Goal: Information Seeking & Learning: Check status

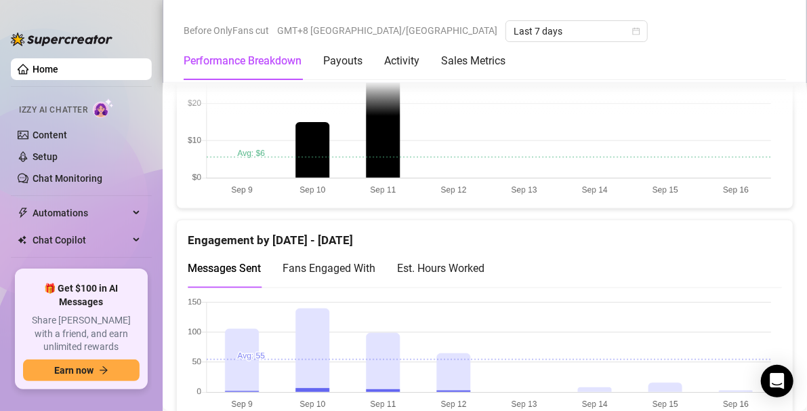
scroll to position [697, 0]
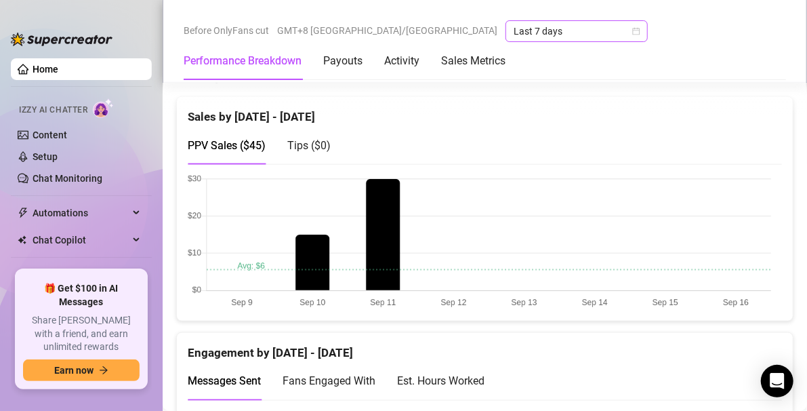
click at [514, 28] on span "Last 7 days" at bounding box center [577, 31] width 126 height 20
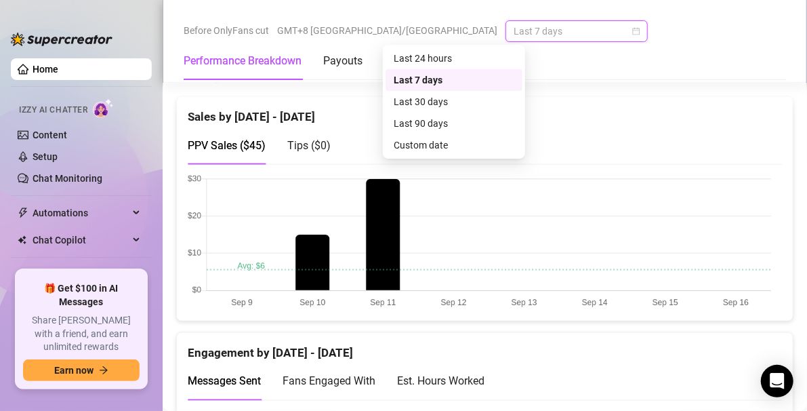
click at [411, 104] on div "Last 30 days" at bounding box center [454, 101] width 121 height 15
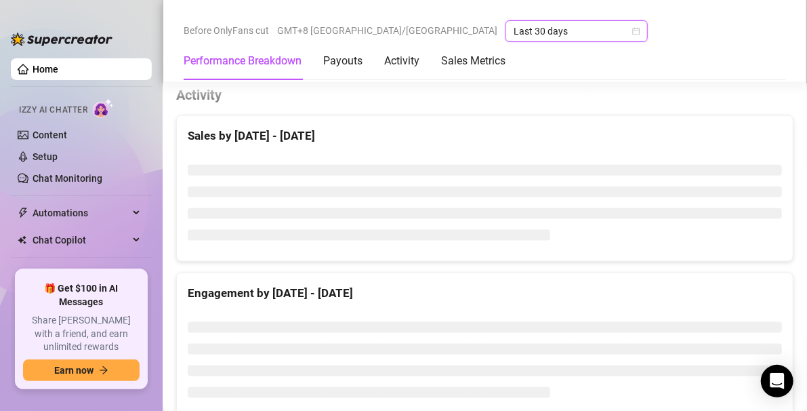
click at [407, 127] on div "Sales by [DATE] - [DATE]" at bounding box center [485, 136] width 594 height 18
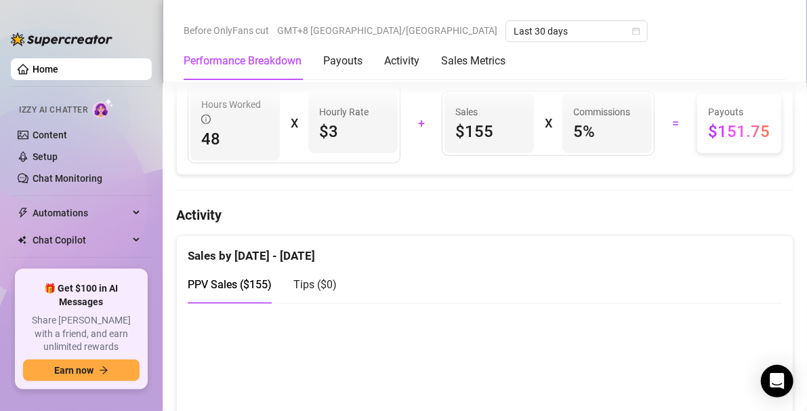
scroll to position [558, 0]
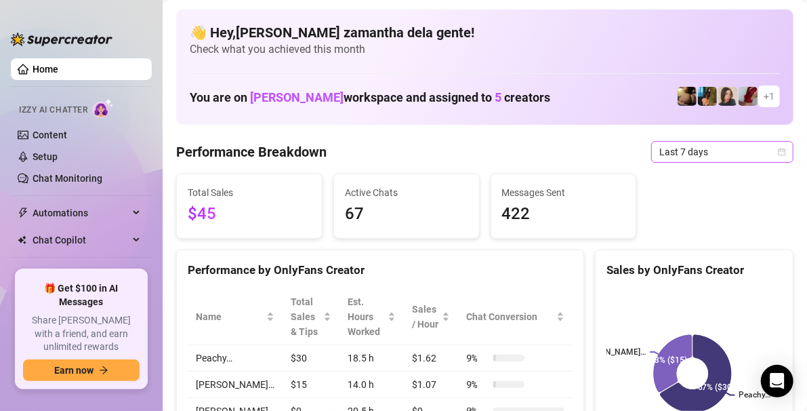
click at [690, 153] on span "Last 7 days" at bounding box center [722, 152] width 126 height 20
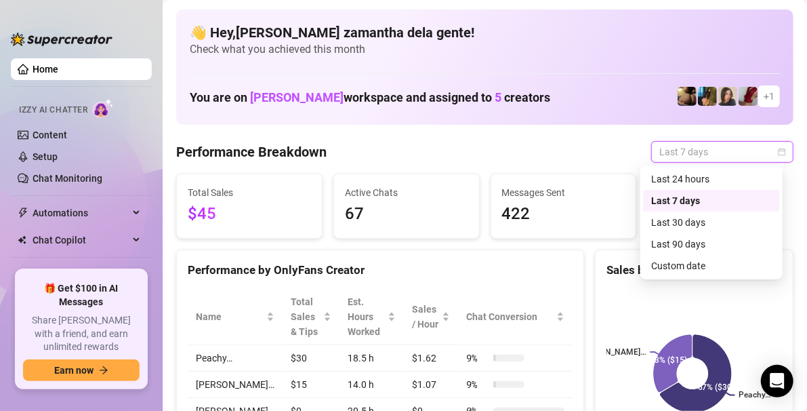
click at [690, 182] on div "Last 24 hours" at bounding box center [711, 178] width 121 height 15
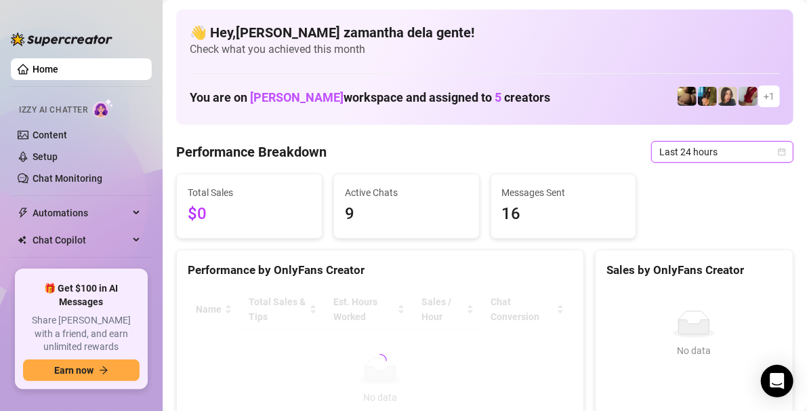
click at [690, 150] on span "Last 24 hours" at bounding box center [722, 152] width 126 height 20
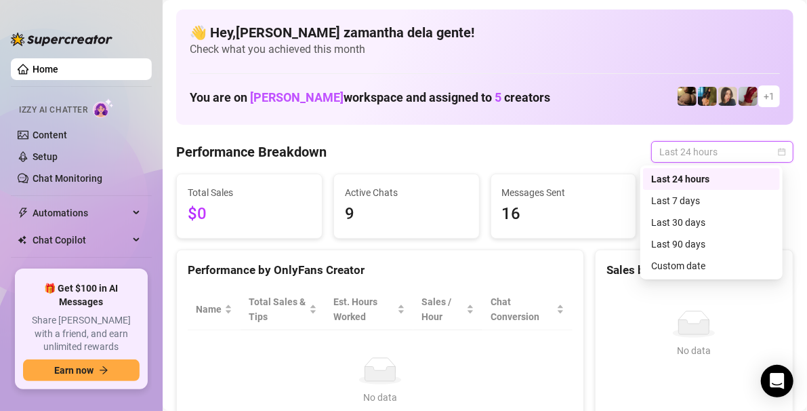
click at [703, 221] on div "Last 30 days" at bounding box center [711, 222] width 121 height 15
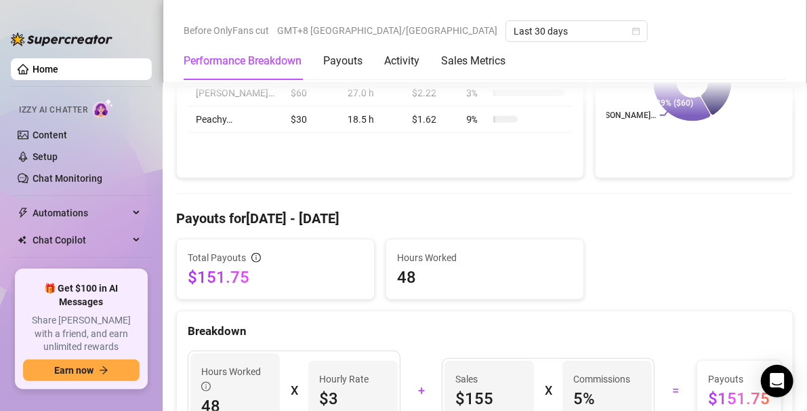
scroll to position [278, 0]
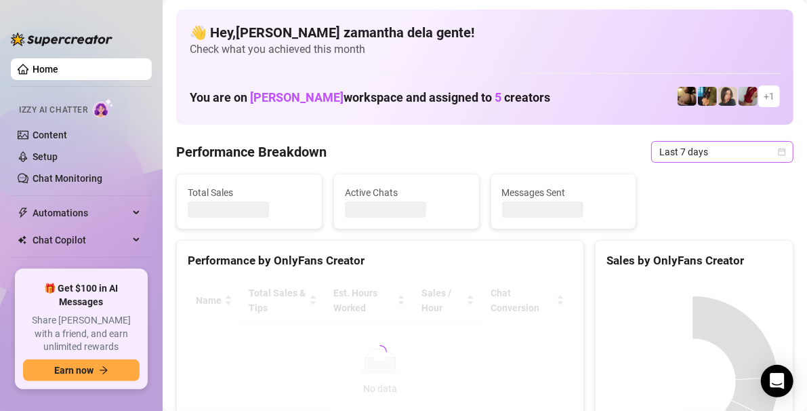
click at [747, 149] on span "Last 7 days" at bounding box center [722, 152] width 126 height 20
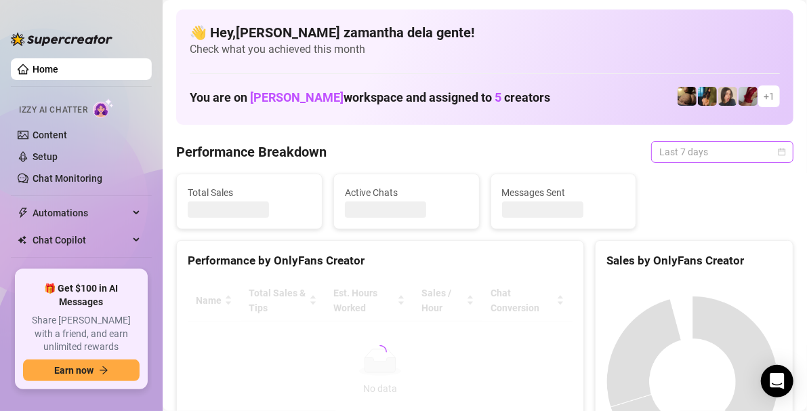
click at [748, 148] on span "Last 7 days" at bounding box center [722, 152] width 126 height 20
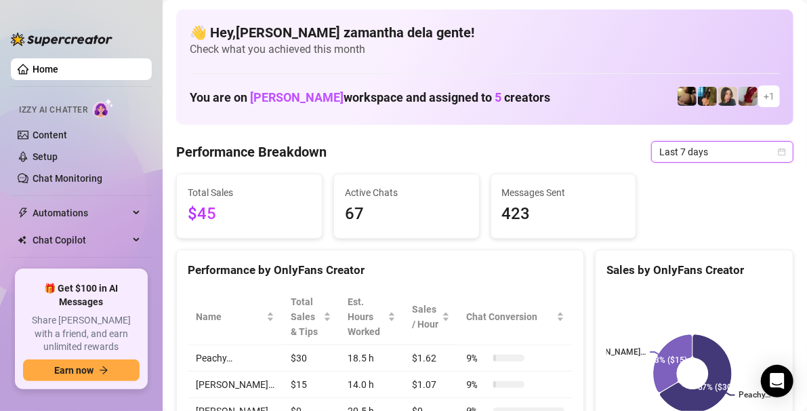
click at [753, 150] on span "Last 7 days" at bounding box center [722, 152] width 126 height 20
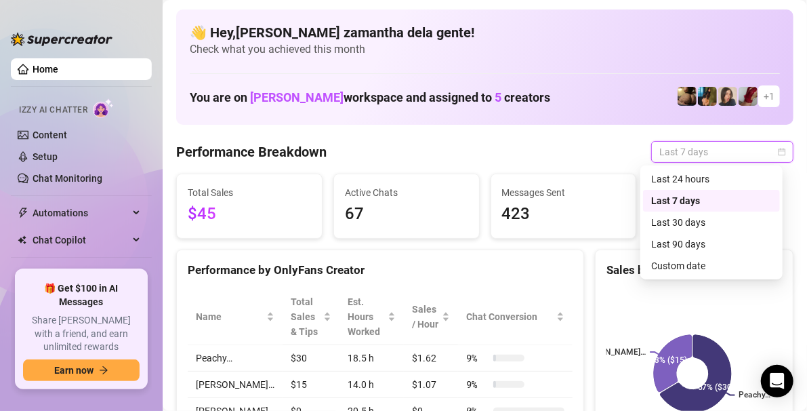
click at [706, 222] on div "Last 30 days" at bounding box center [711, 222] width 121 height 15
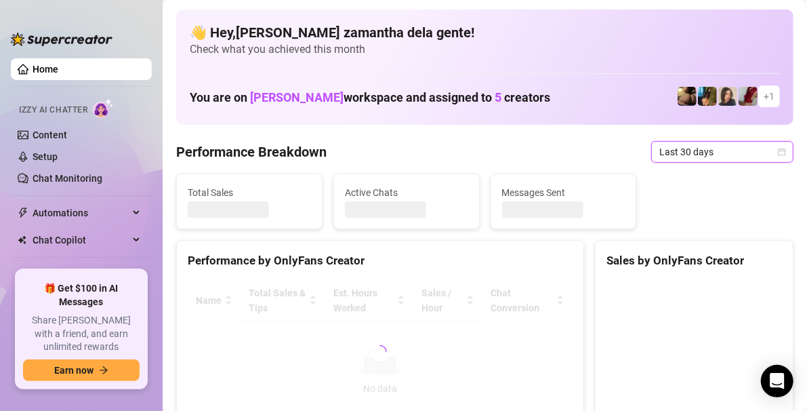
click at [696, 221] on div "Total Sales Active Chats Messages Sent" at bounding box center [485, 201] width 628 height 56
click at [710, 193] on div "Total Sales Active Chats Messages Sent" at bounding box center [485, 201] width 628 height 56
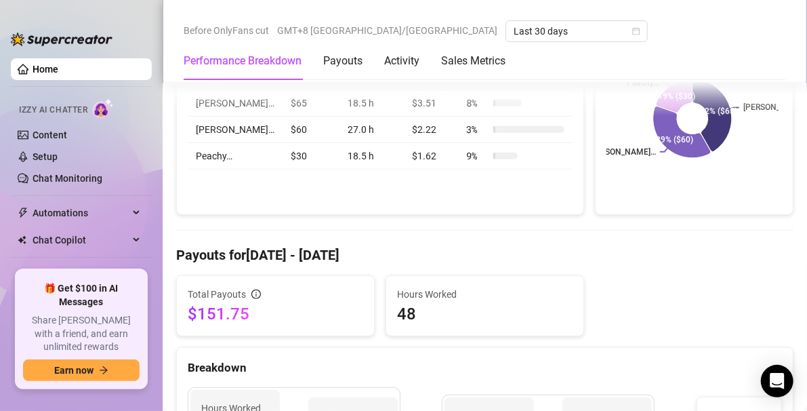
scroll to position [253, 0]
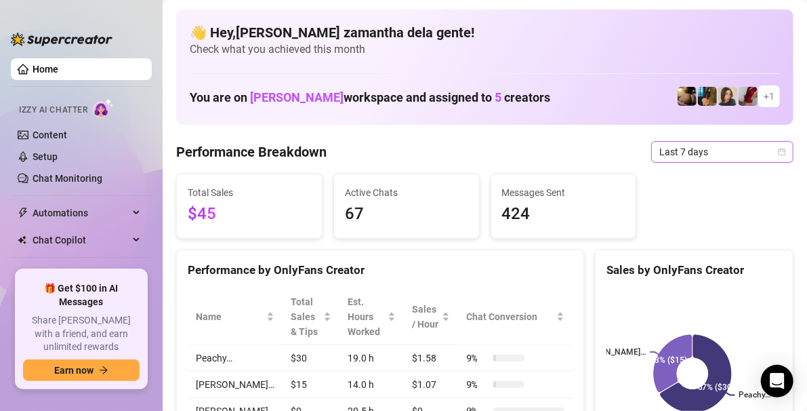
click at [699, 151] on span "Last 7 days" at bounding box center [722, 152] width 126 height 20
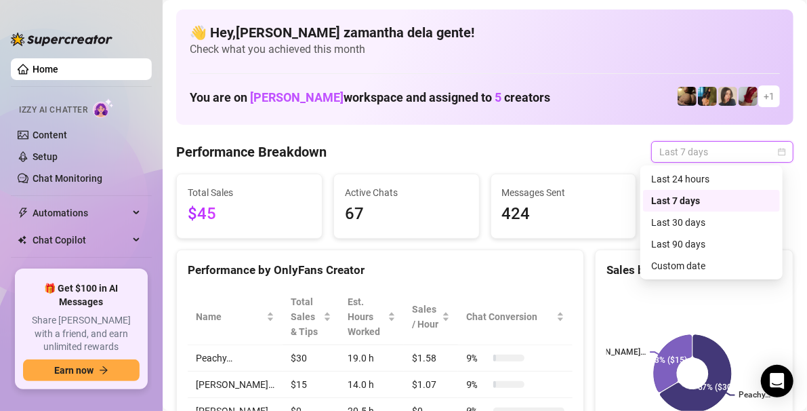
click at [715, 225] on div "Last 30 days" at bounding box center [711, 222] width 121 height 15
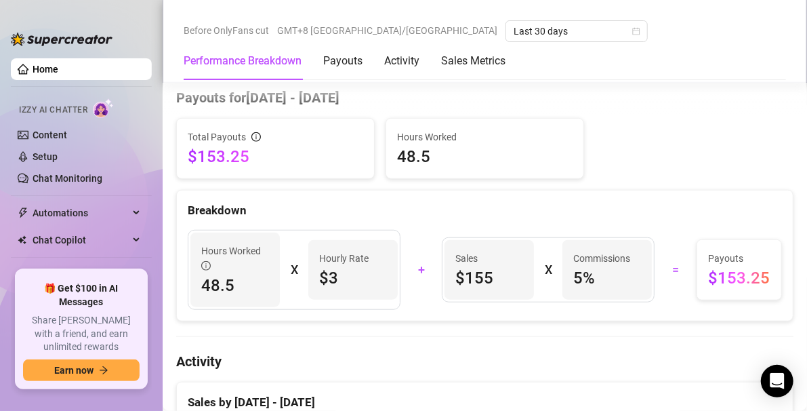
scroll to position [413, 0]
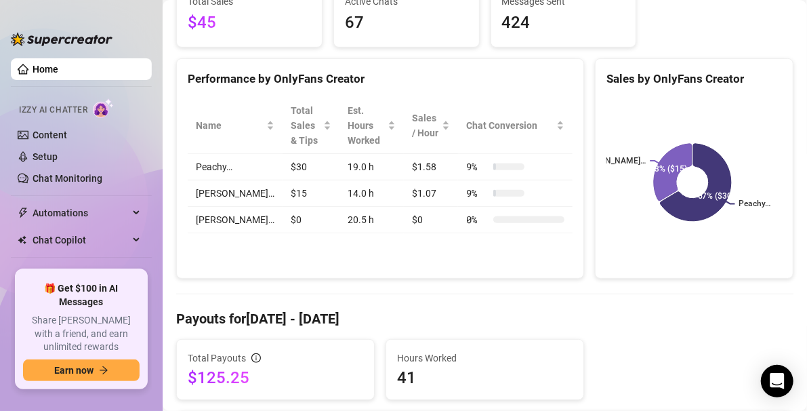
click at [514, 30] on span "Last 7 days" at bounding box center [577, 31] width 126 height 20
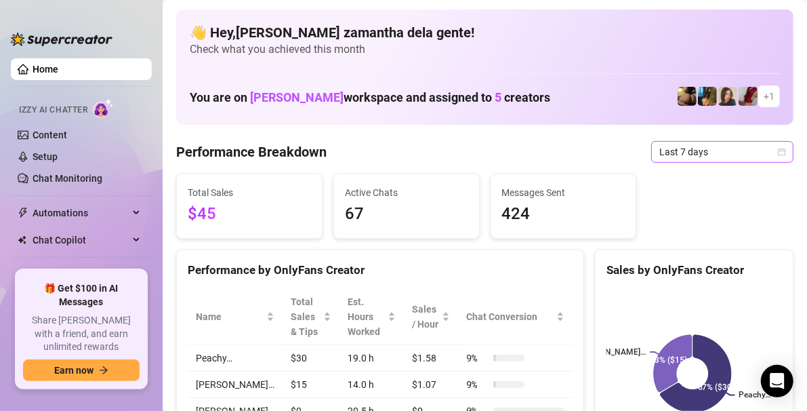
click at [684, 150] on span "Last 7 days" at bounding box center [722, 152] width 126 height 20
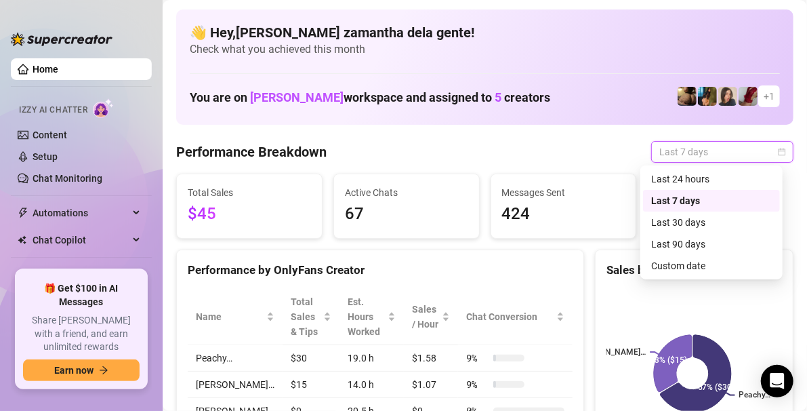
click at [696, 224] on div "Last 30 days" at bounding box center [711, 222] width 121 height 15
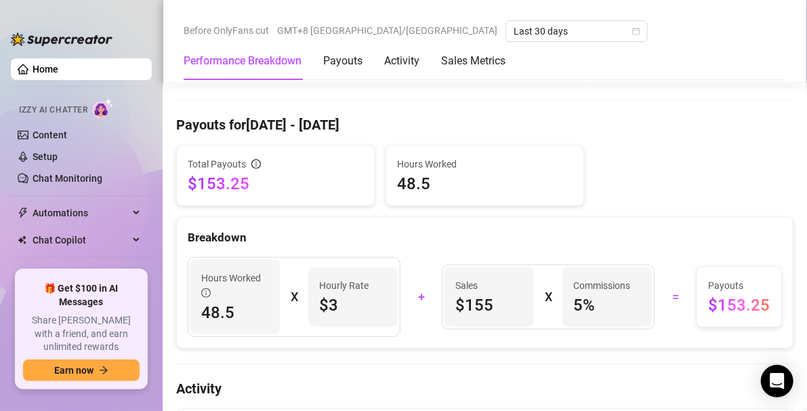
scroll to position [386, 0]
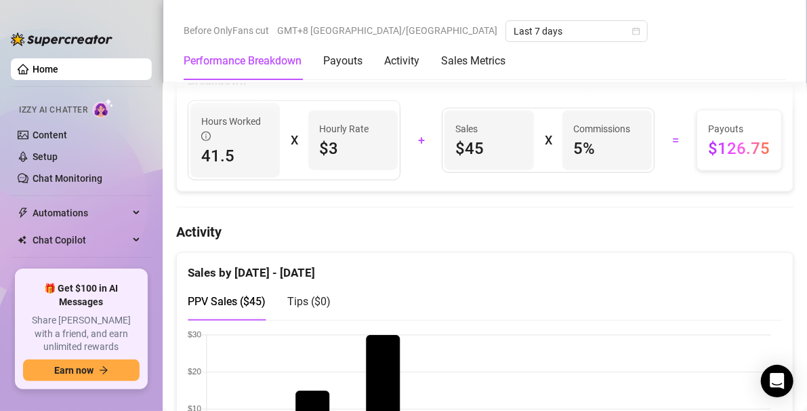
scroll to position [568, 0]
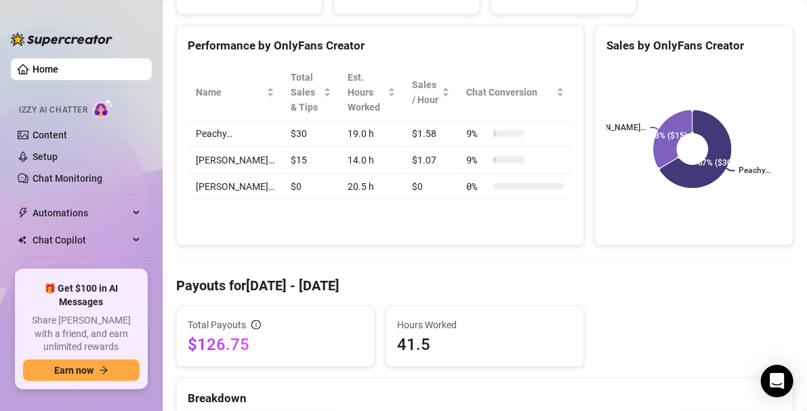
scroll to position [140, 0]
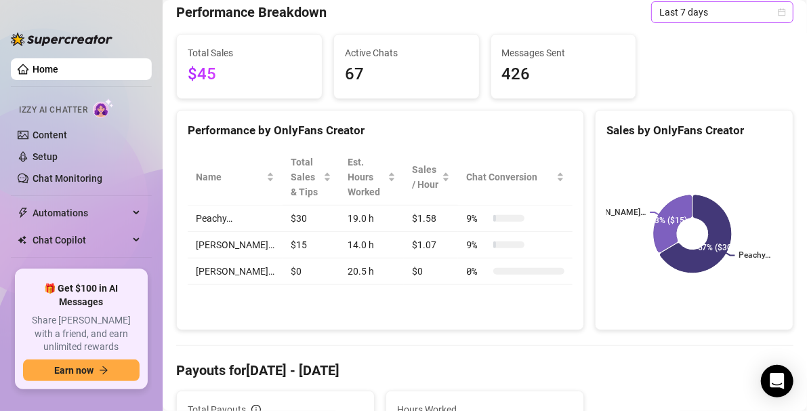
click at [659, 11] on span "Last 7 days" at bounding box center [722, 12] width 126 height 20
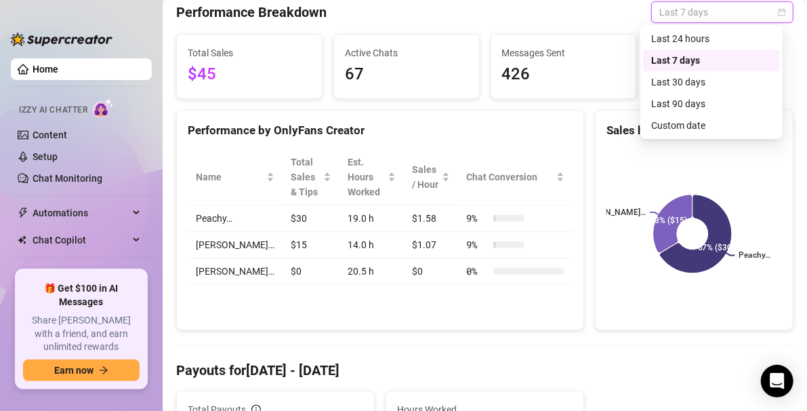
click at [664, 81] on div "Last 30 days" at bounding box center [711, 82] width 121 height 15
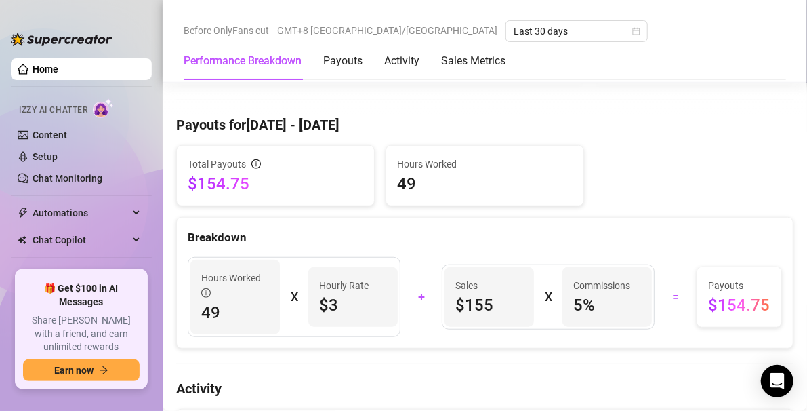
scroll to position [377, 0]
